Goal: Task Accomplishment & Management: Use online tool/utility

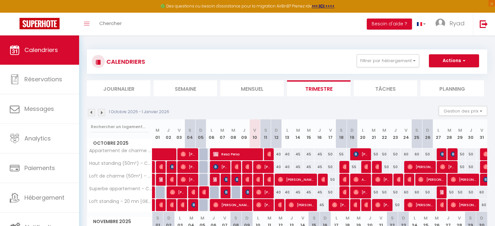
scroll to position [35, 0]
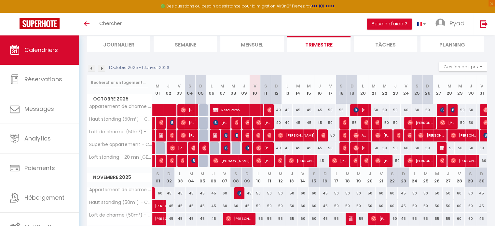
scroll to position [55, 0]
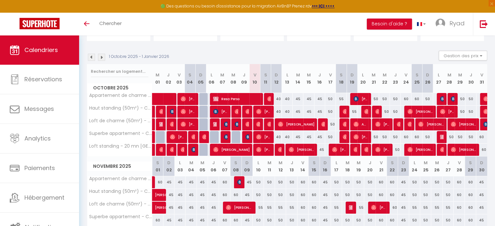
drag, startPoint x: 349, startPoint y: 99, endPoint x: 333, endPoint y: 164, distance: 67.4
click at [333, 164] on th "L 17" at bounding box center [336, 166] width 11 height 20
click at [407, 136] on div "60" at bounding box center [405, 137] width 11 height 12
type input "60"
type input "Ven 24 Octobre 2025"
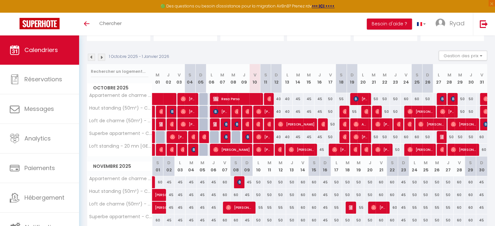
type input "Sam 25 Octobre 2025"
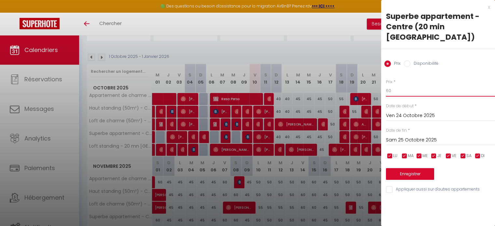
drag, startPoint x: 392, startPoint y: 81, endPoint x: 384, endPoint y: 80, distance: 8.6
click at [384, 80] on div "Prix * 60 Statut * Disponible Indisponible Date de début * [DATE] < [DATE] > Di…" at bounding box center [438, 132] width 114 height 123
type input "55"
click at [406, 168] on button "Enregistrer" at bounding box center [410, 174] width 48 height 12
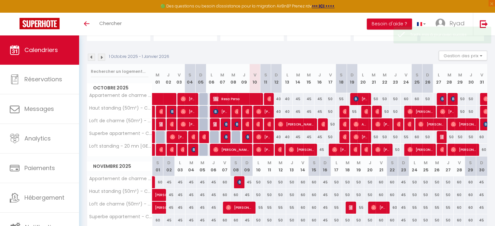
click at [418, 136] on div "60" at bounding box center [416, 137] width 11 height 12
type input "60"
type input "Sam 25 Octobre 2025"
type input "Dim 26 Octobre 2025"
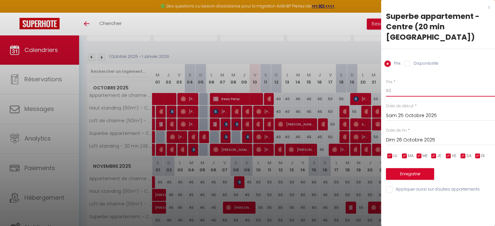
drag, startPoint x: 394, startPoint y: 79, endPoint x: 325, endPoint y: 73, distance: 68.6
click at [325, 73] on body "🟢 Des questions ou besoin d'assistance pour la migration AirBnB? Prenez rdv >>>…" at bounding box center [247, 165] width 495 height 370
type input "55"
click at [399, 168] on button "Enregistrer" at bounding box center [410, 174] width 48 height 12
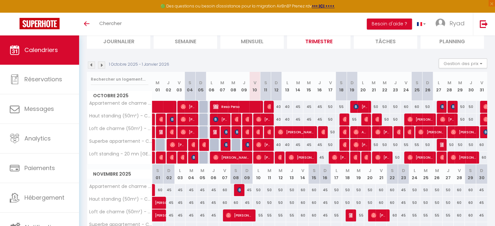
scroll to position [0, 0]
